Goal: Task Accomplishment & Management: Manage account settings

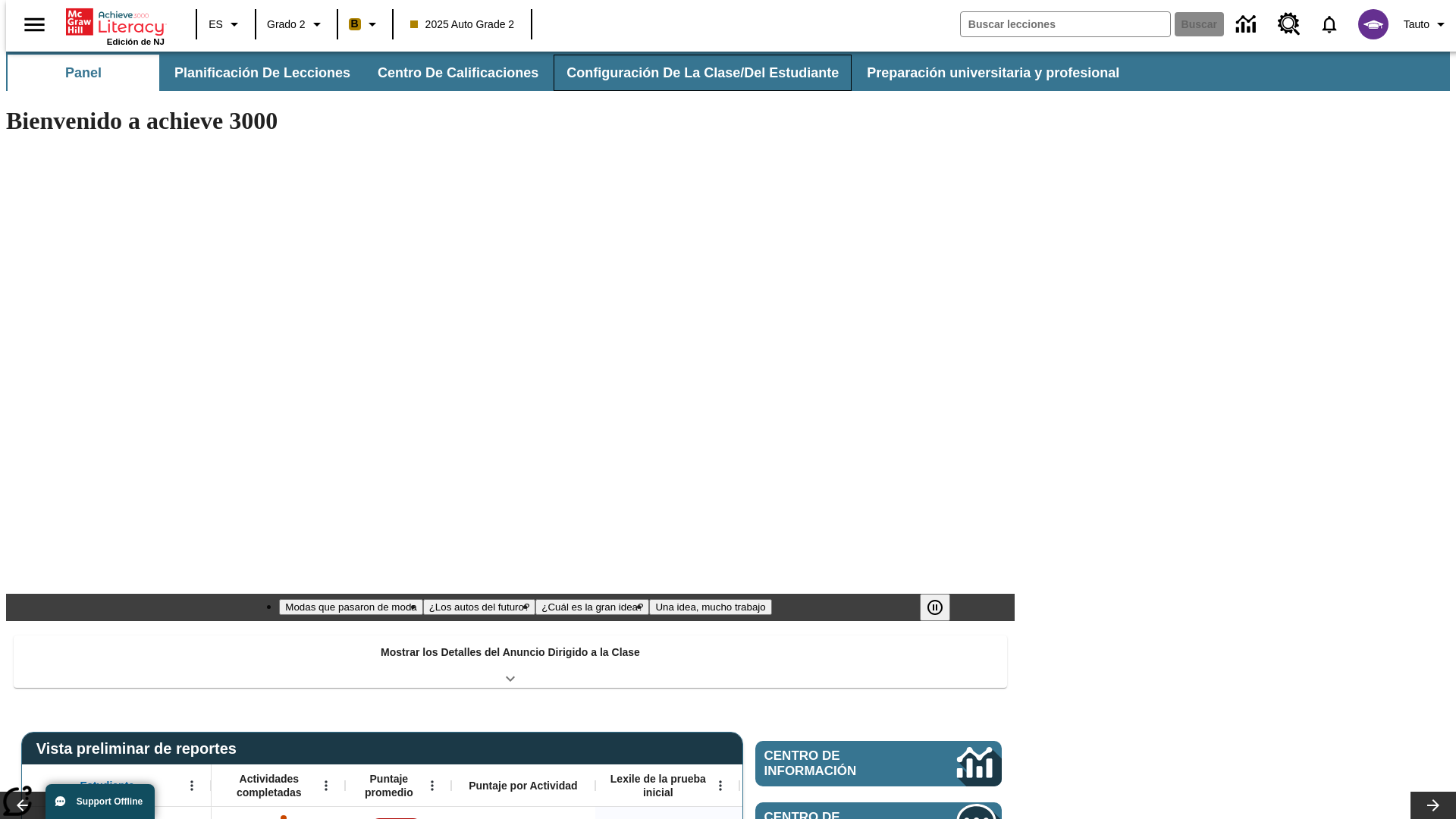
click at [686, 73] on button "Configuración de la clase/del estudiante" at bounding box center [703, 73] width 298 height 37
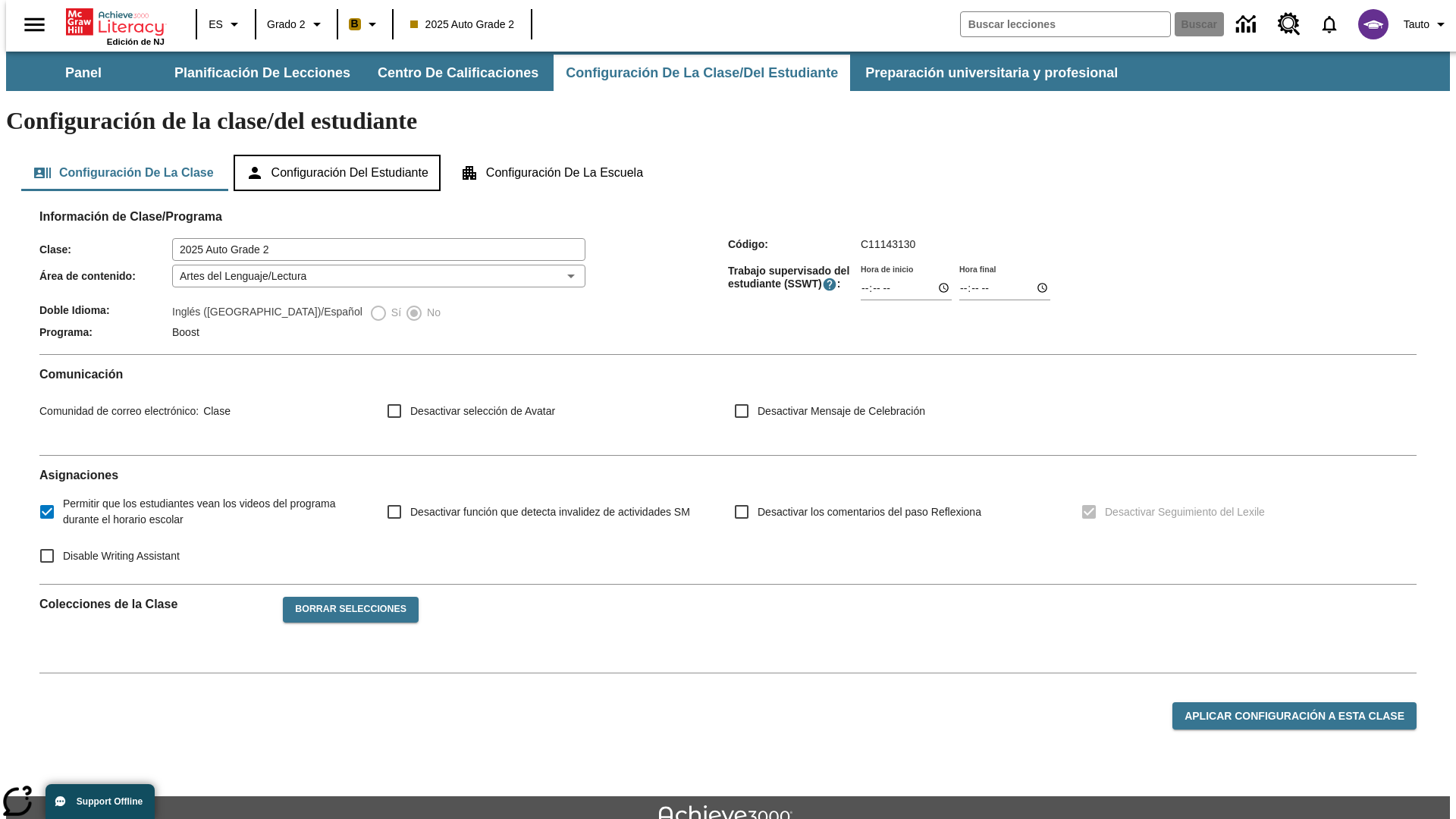
click at [338, 155] on button "Configuración del estudiante" at bounding box center [337, 173] width 207 height 37
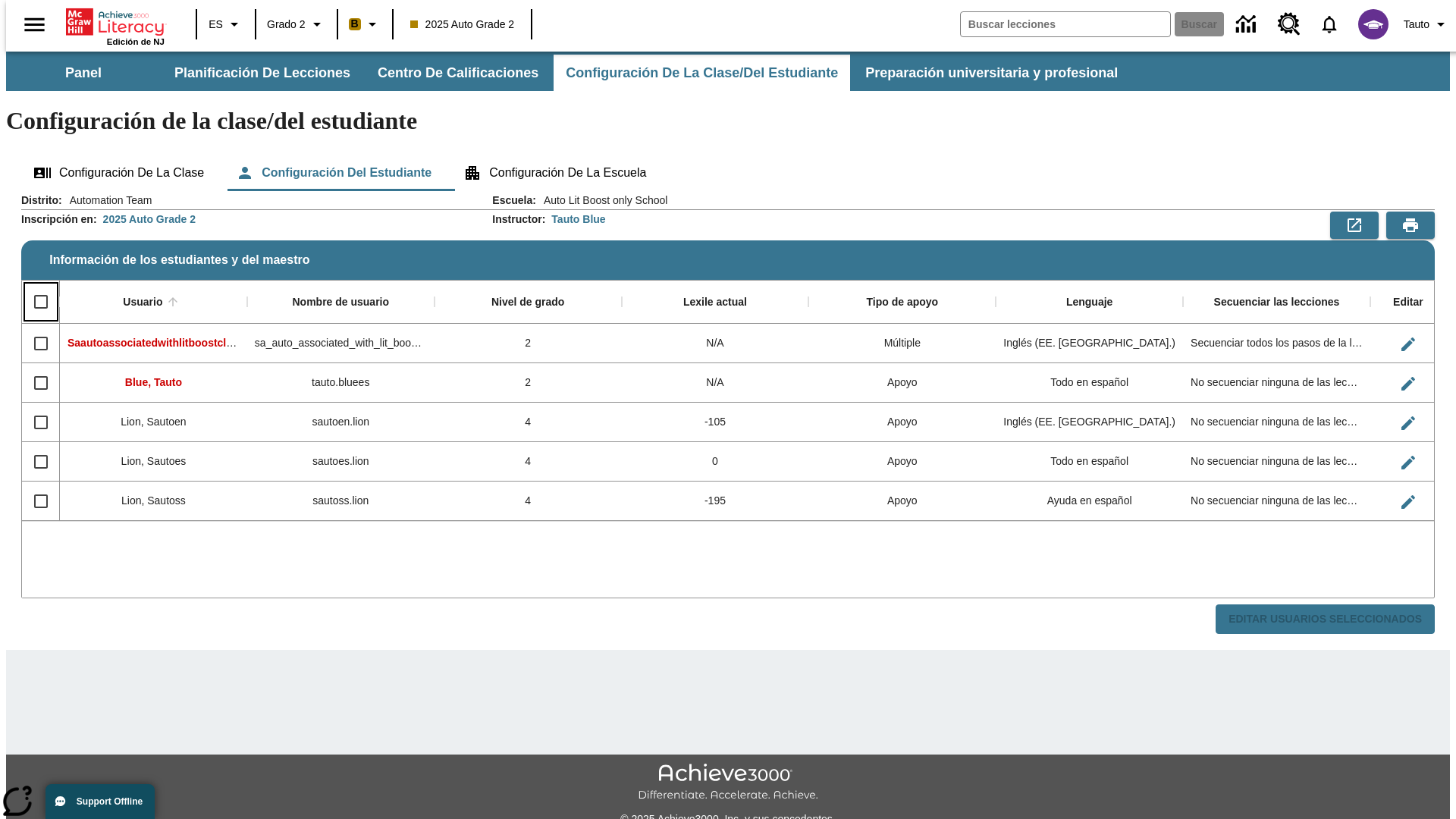
click at [34, 286] on input "Select all rows" at bounding box center [41, 301] width 32 height 32
checkbox input "true"
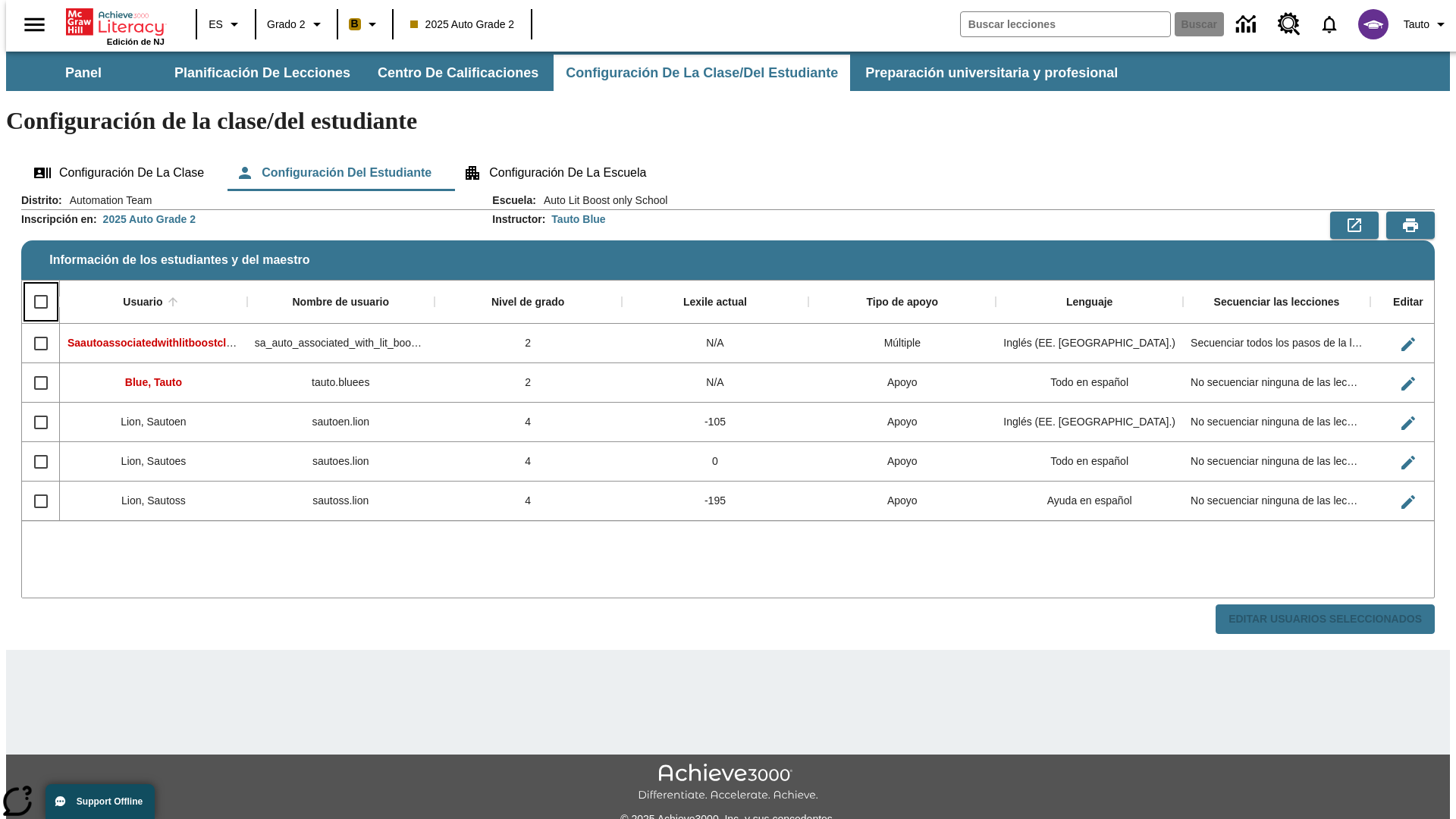
checkbox input "true"
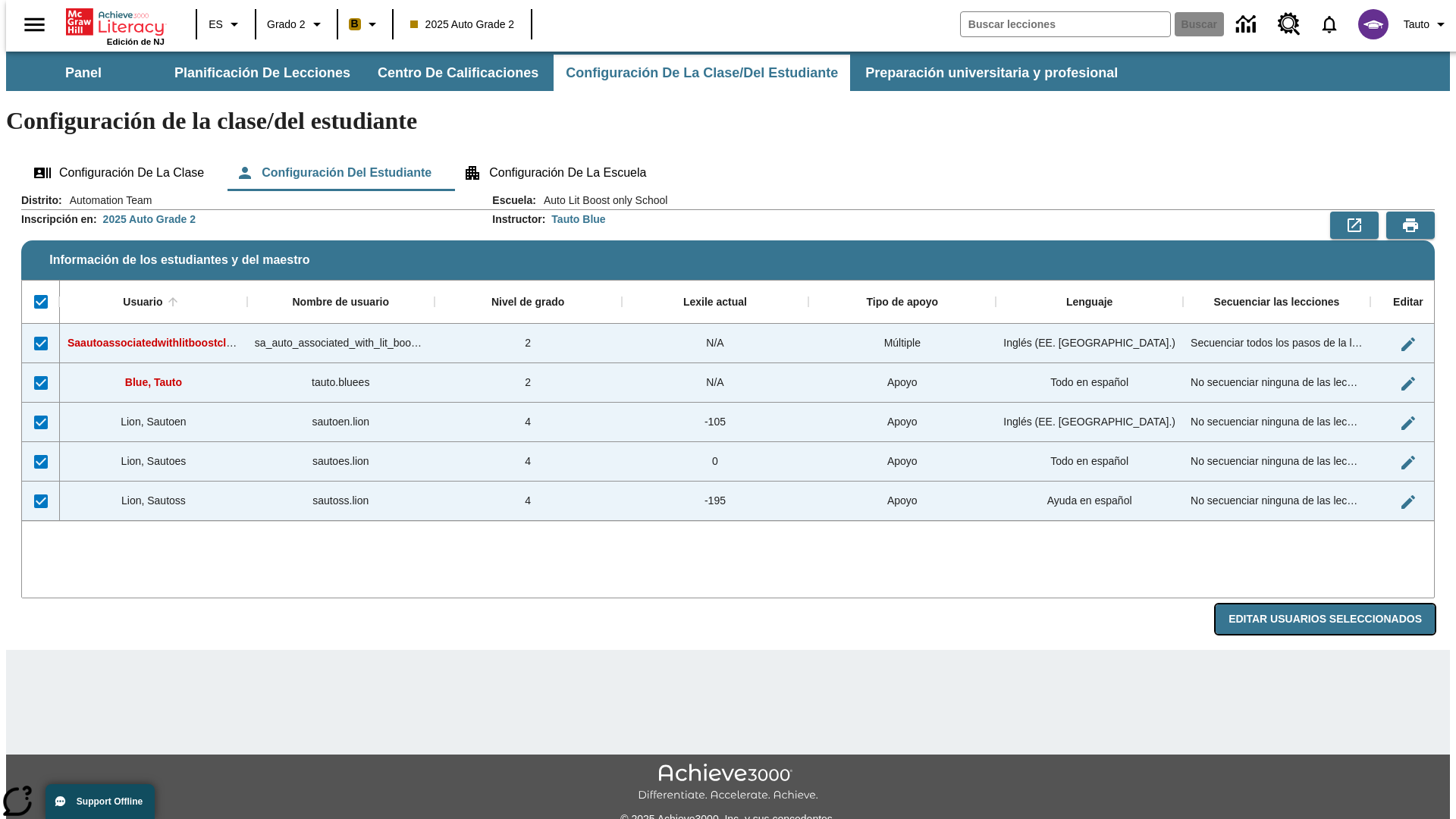
click at [1337, 604] on button "Editar Usuarios Seleccionados" at bounding box center [1325, 619] width 219 height 30
